Goal: Complete application form: Complete application form

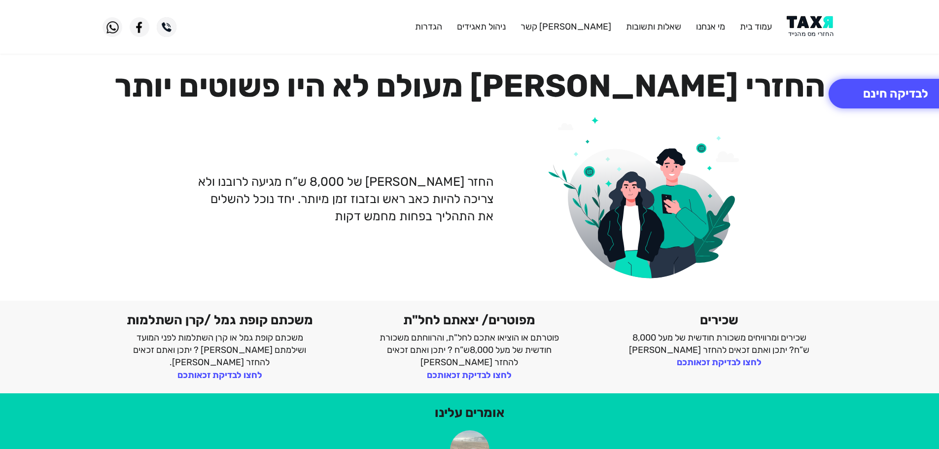
click at [814, 33] on img at bounding box center [812, 27] width 50 height 22
click at [818, 27] on img at bounding box center [812, 27] width 50 height 22
click at [820, 23] on img at bounding box center [812, 27] width 50 height 22
click at [872, 100] on button "לבדיקה חינם" at bounding box center [895, 94] width 134 height 30
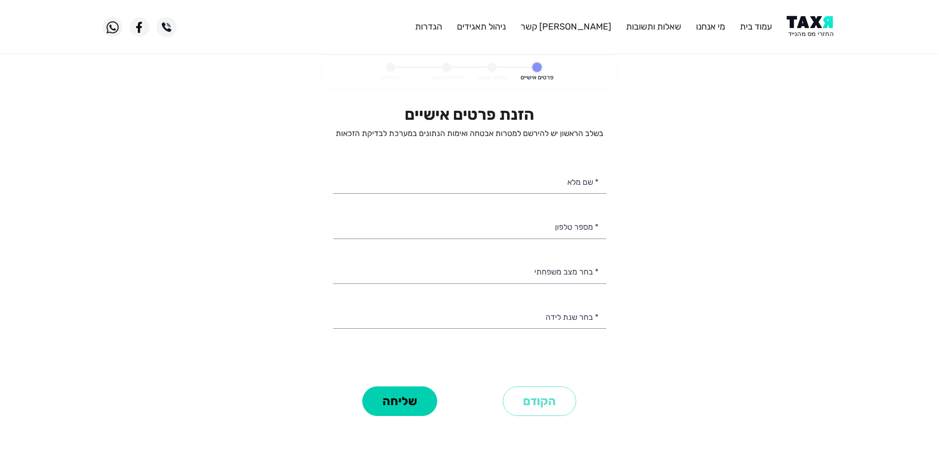
select select
click at [570, 234] on input "* מספר טלפון" at bounding box center [469, 225] width 273 height 25
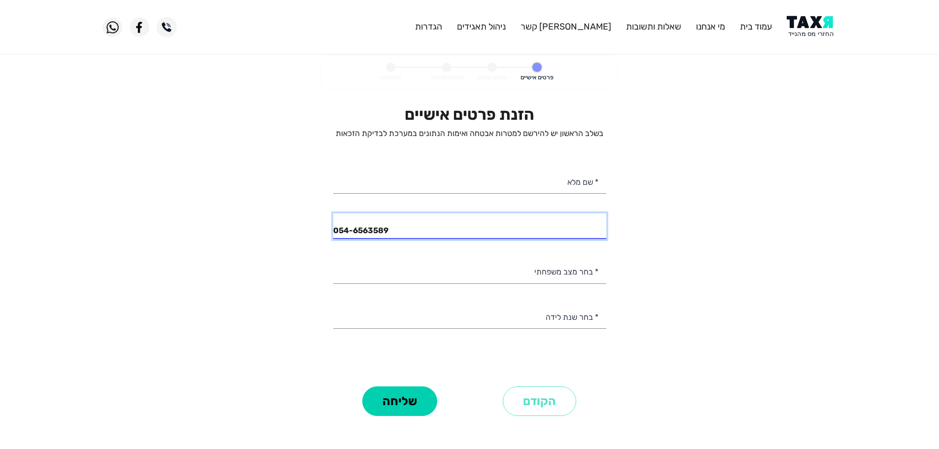
type input "054-6563589"
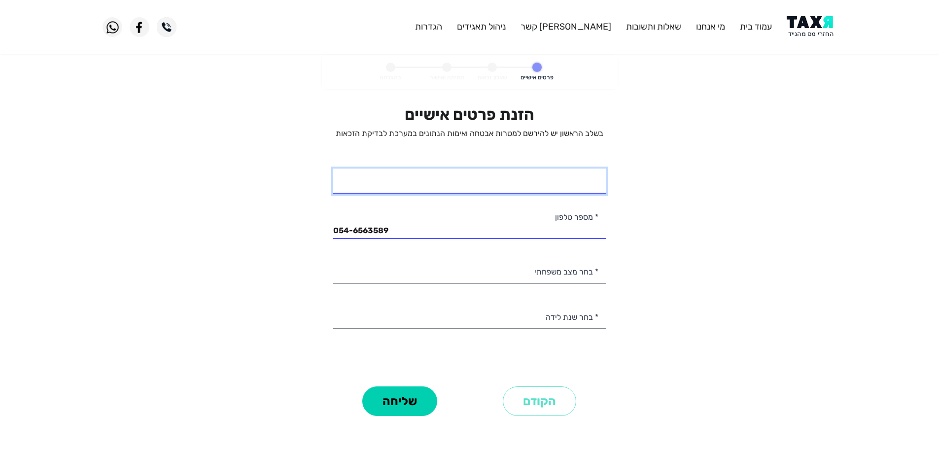
click at [559, 181] on input "* שם מלא" at bounding box center [469, 181] width 273 height 25
type input "ליעד רוב"
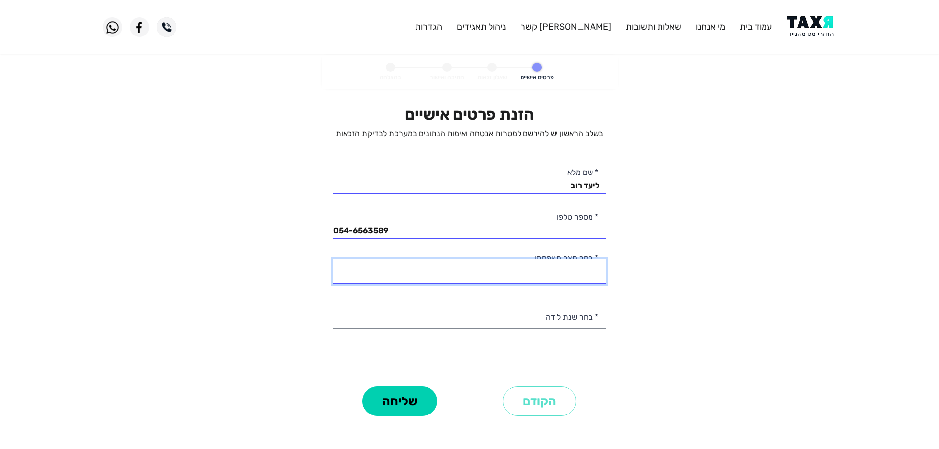
click at [583, 274] on select "רווק/ה נשוי/אה גרוש/ה אלמן/נה" at bounding box center [469, 271] width 273 height 25
select select "2: Married"
click at [333, 259] on select "רווק/ה נשוי/אה גרוש/ה אלמן/נה" at bounding box center [469, 271] width 273 height 25
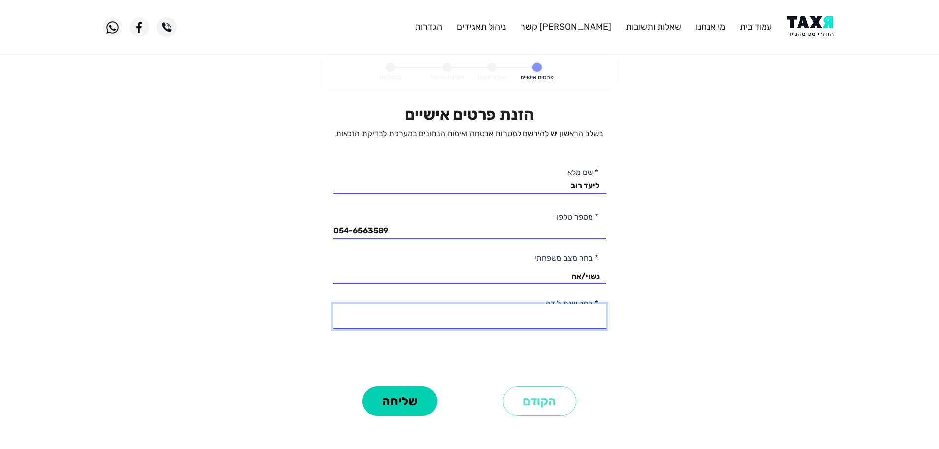
click at [582, 317] on select "2003 2002 2001 2000 1999 1998 1997 1996 1995 1994 1993 1992 1991 1990 1989 1988…" at bounding box center [469, 316] width 273 height 25
select select "6: 1998"
click at [333, 304] on select "2003 2002 2001 2000 1999 1998 1997 1996 1995 1994 1993 1992 1991 1990 1989 1988…" at bounding box center [469, 316] width 273 height 25
click at [427, 395] on button "שליחה" at bounding box center [399, 401] width 75 height 30
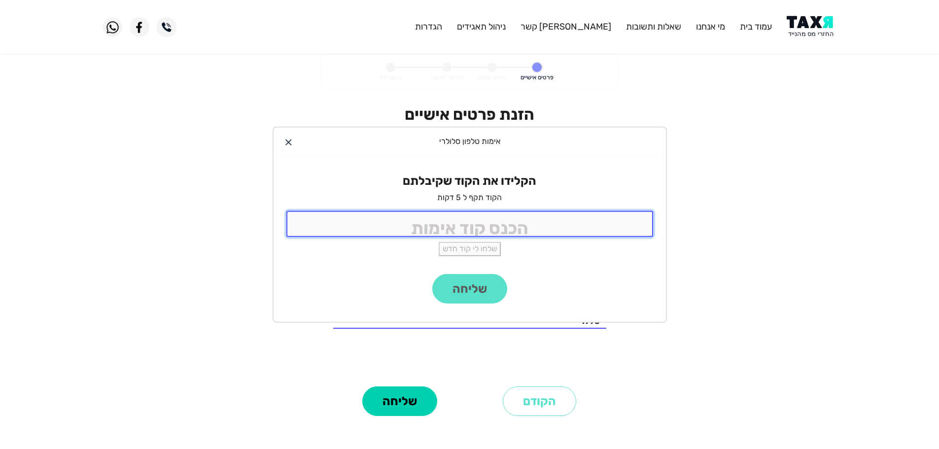
drag, startPoint x: 523, startPoint y: 225, endPoint x: 549, endPoint y: 220, distance: 26.5
click at [524, 223] on input "tel" at bounding box center [469, 224] width 367 height 26
type input "9988"
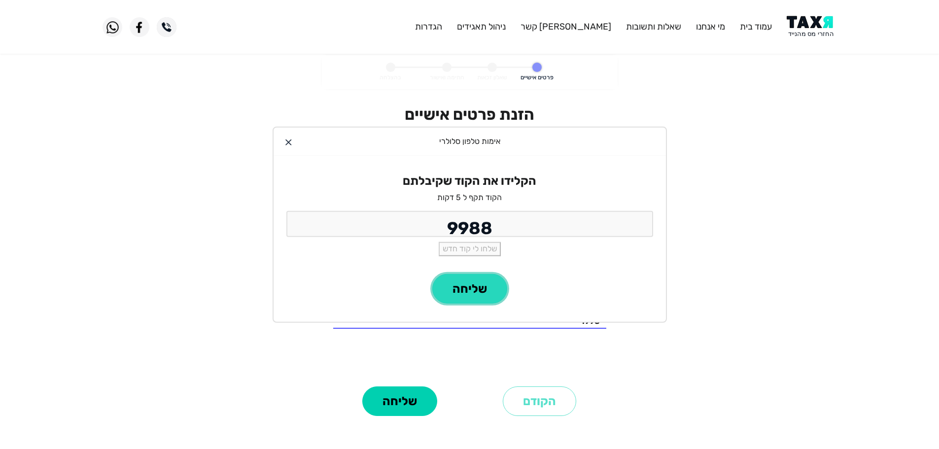
click at [478, 280] on button "שליחה" at bounding box center [469, 289] width 75 height 30
